Goal: Find specific page/section: Find specific page/section

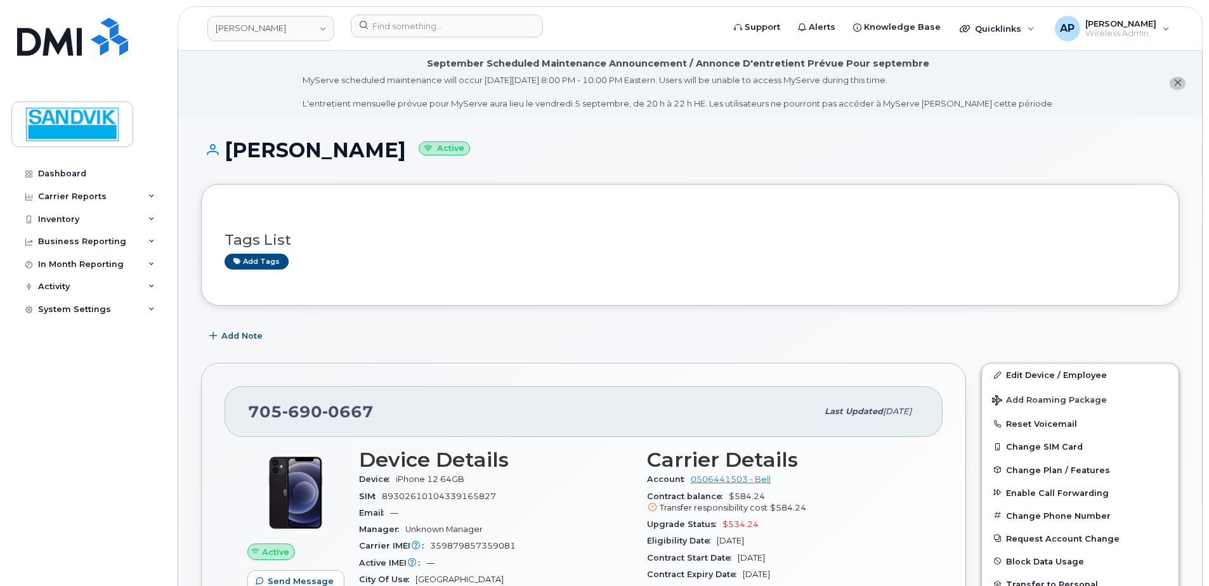
scroll to position [127, 0]
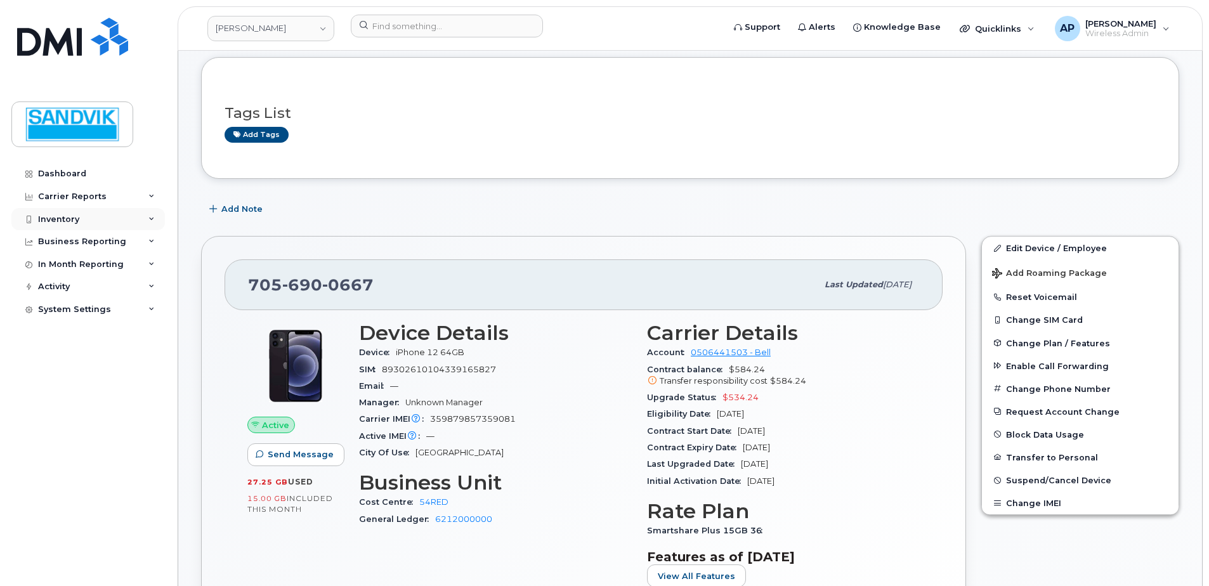
click at [61, 217] on div "Inventory" at bounding box center [58, 219] width 41 height 10
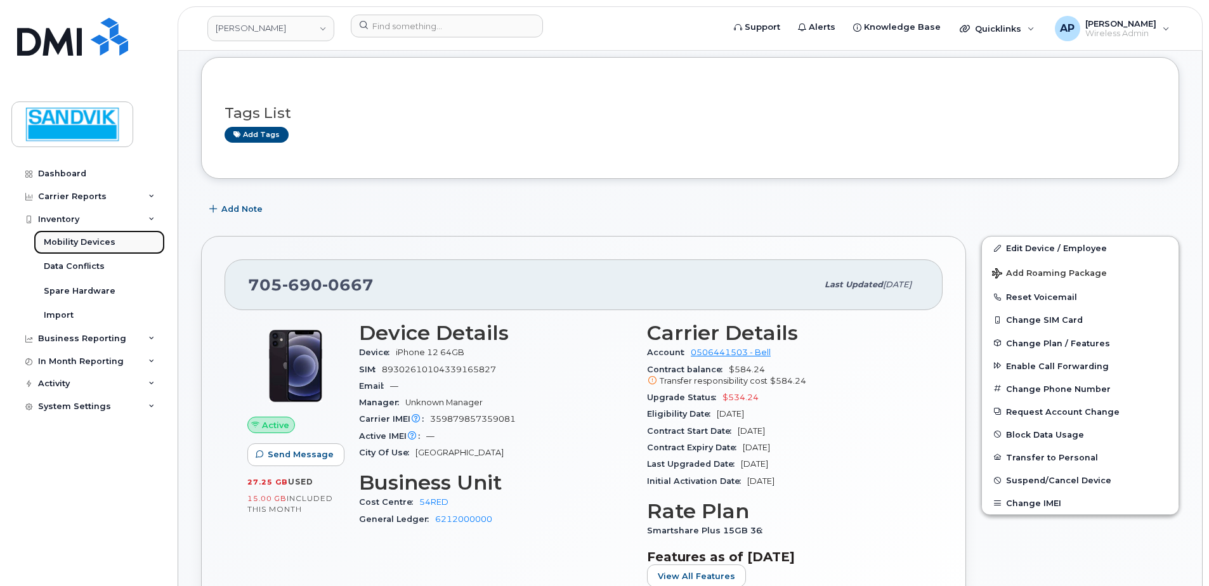
click at [72, 238] on div "Mobility Devices" at bounding box center [80, 242] width 72 height 11
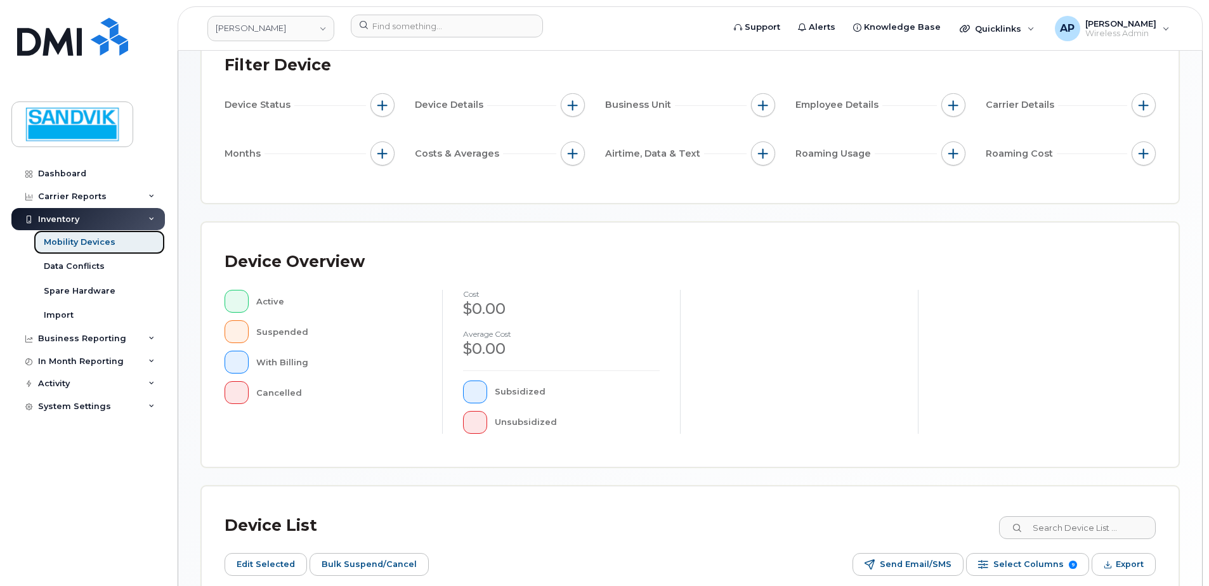
scroll to position [309, 0]
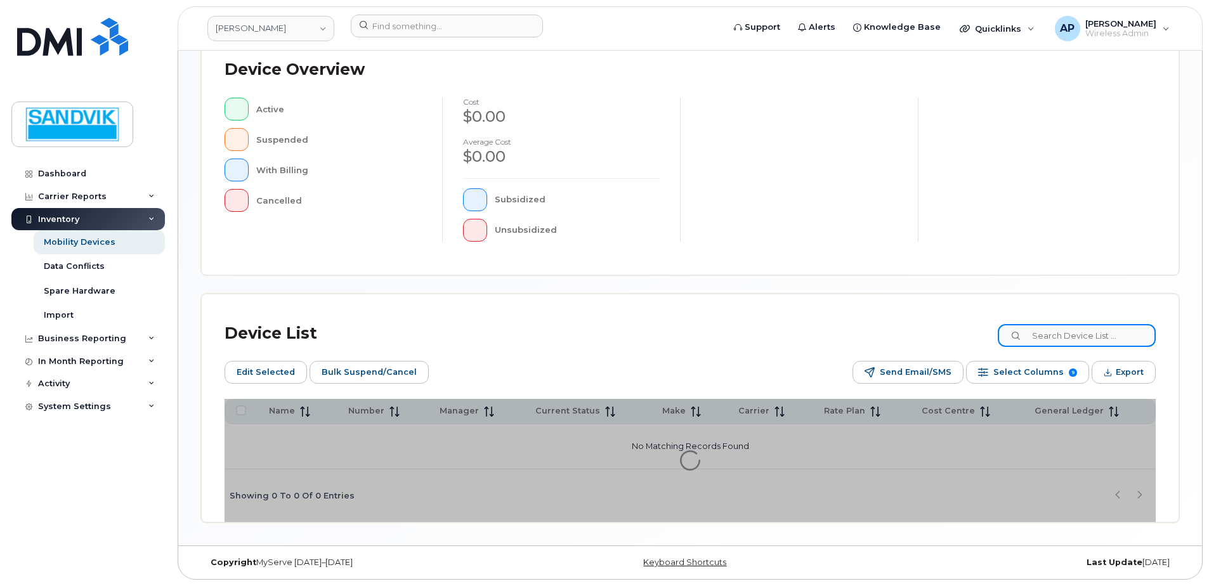
click at [1062, 342] on input at bounding box center [1077, 335] width 158 height 23
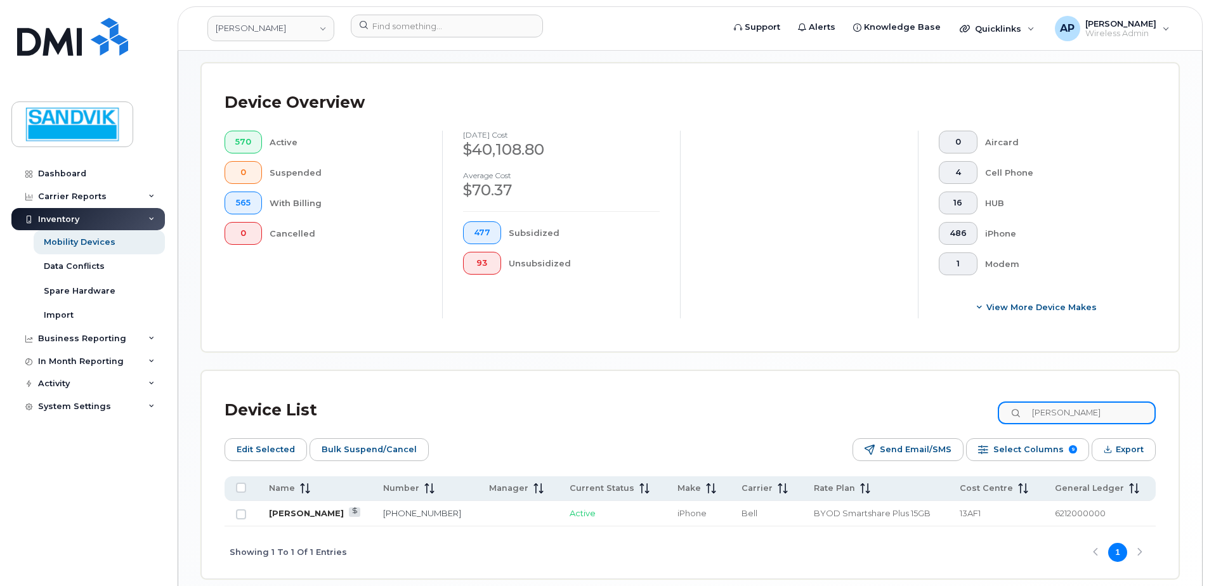
type input "[PERSON_NAME]"
click at [299, 514] on link "[PERSON_NAME]" at bounding box center [306, 513] width 75 height 10
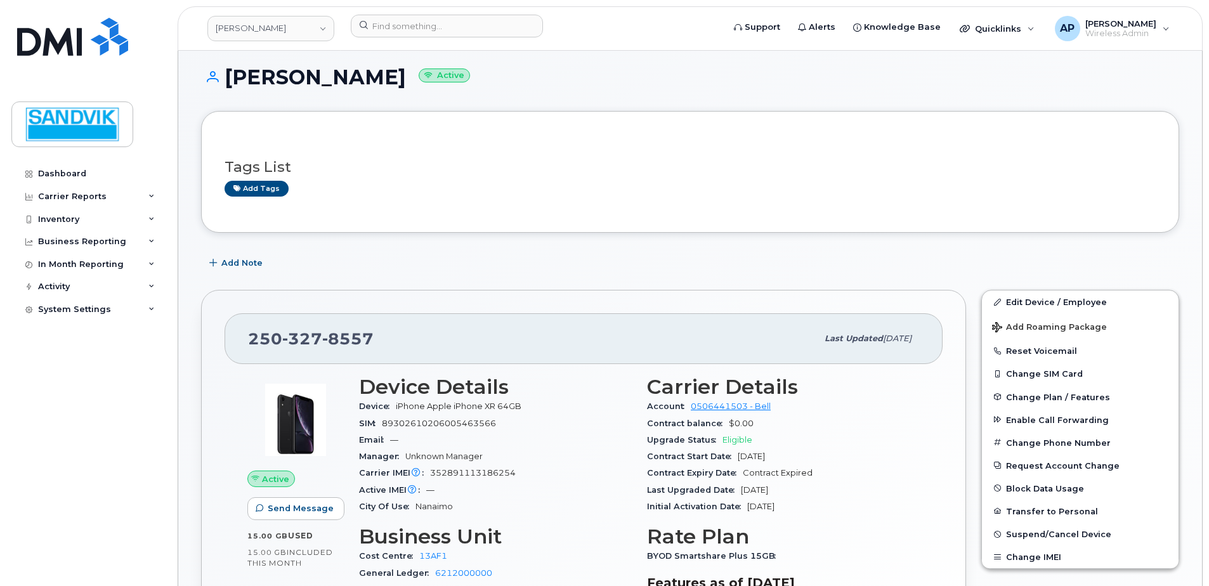
scroll to position [190, 0]
